Goal: Task Accomplishment & Management: Complete application form

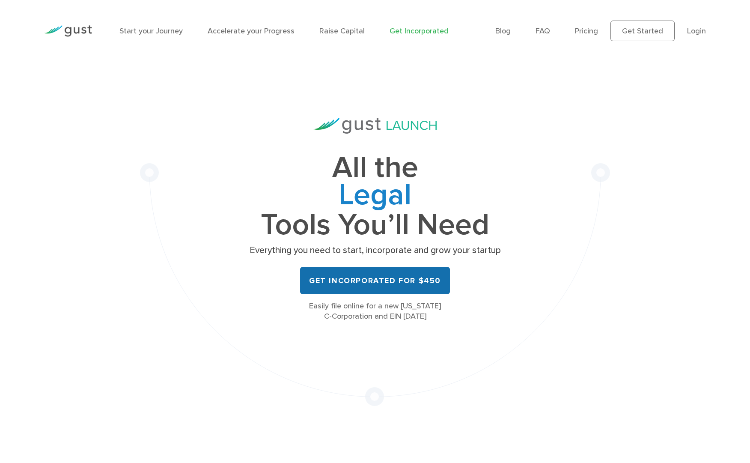
click at [386, 283] on link "Get Incorporated for $450" at bounding box center [375, 280] width 150 height 27
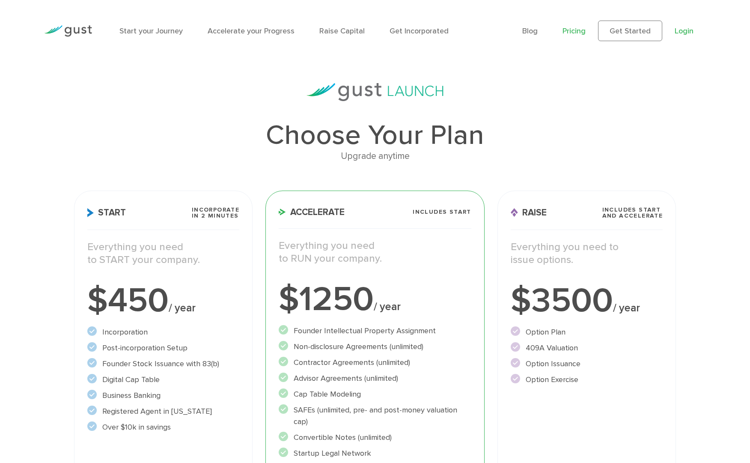
click at [687, 30] on link "Login" at bounding box center [684, 31] width 19 height 9
